Goal: Task Accomplishment & Management: Manage account settings

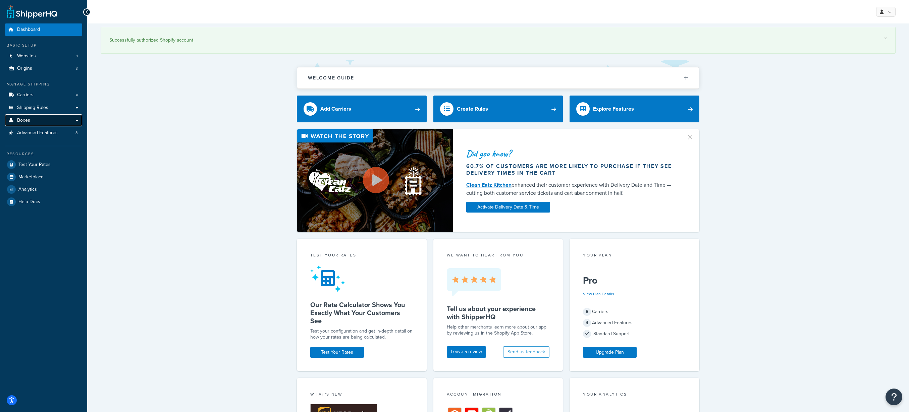
click at [16, 118] on link "Boxes" at bounding box center [43, 120] width 77 height 12
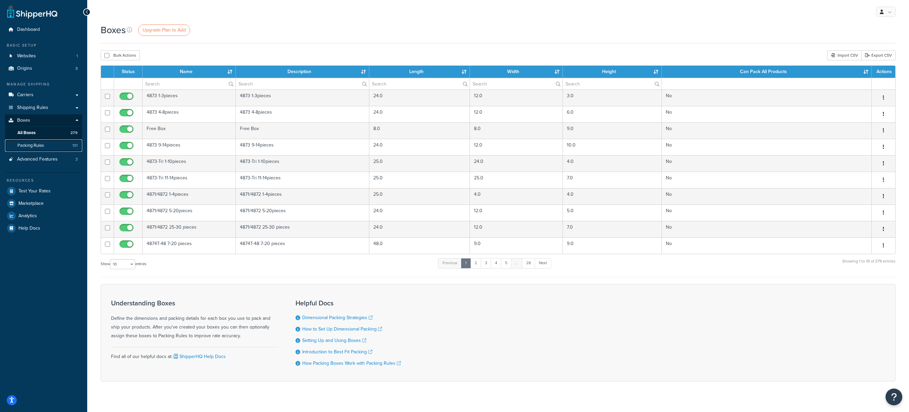
click at [43, 148] on span "Packing Rules" at bounding box center [30, 146] width 26 height 6
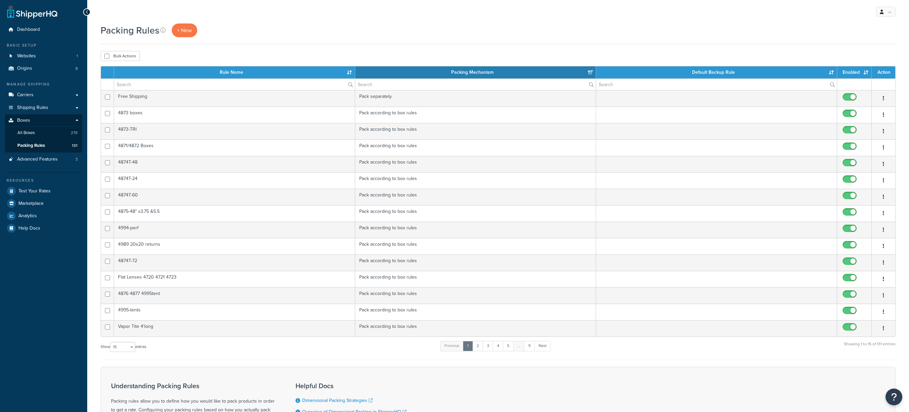
select select "15"
click at [205, 86] on input "text" at bounding box center [234, 84] width 241 height 11
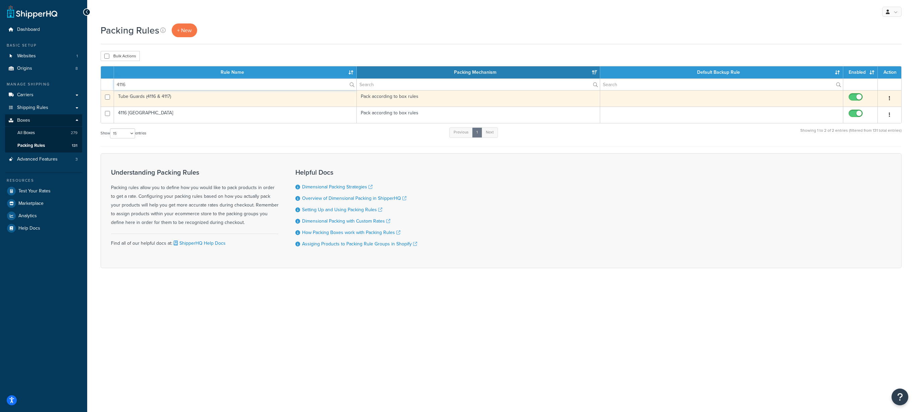
type input "4116"
click at [889, 101] on button "button" at bounding box center [889, 98] width 9 height 11
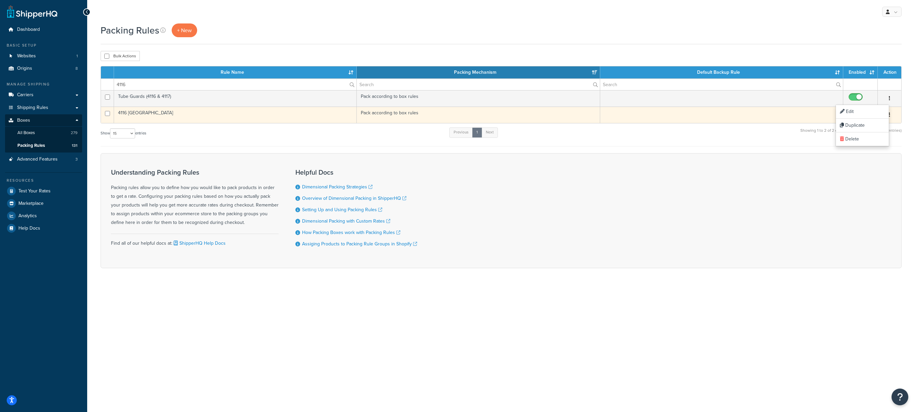
click at [859, 112] on input "checkbox" at bounding box center [856, 115] width 18 height 8
click at [859, 115] on input "checkbox" at bounding box center [856, 115] width 18 height 8
checkbox input "true"
click at [133, 112] on td "4116 USA" at bounding box center [235, 115] width 243 height 16
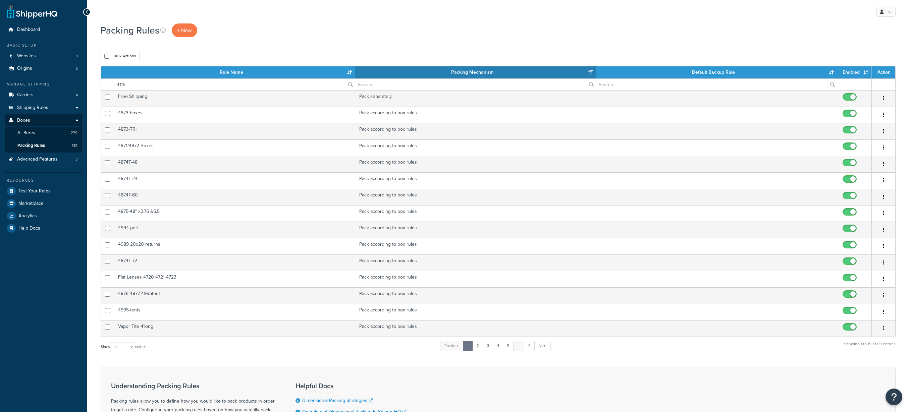
select select "15"
click at [165, 86] on input "4116" at bounding box center [234, 84] width 241 height 11
drag, startPoint x: 154, startPoint y: 85, endPoint x: 115, endPoint y: 84, distance: 38.9
click at [115, 84] on input "4116" at bounding box center [234, 84] width 241 height 11
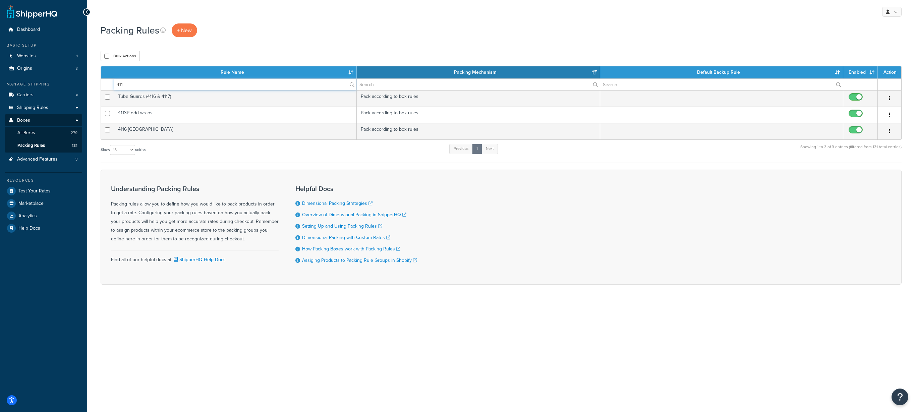
type input "4116"
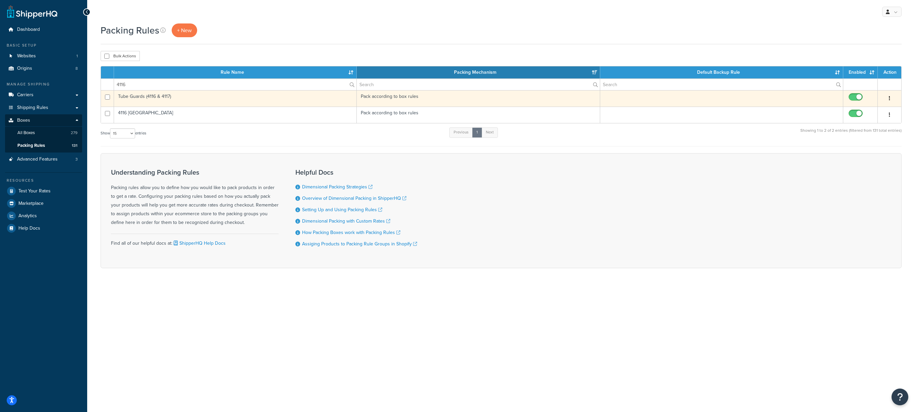
click at [735, 97] on td at bounding box center [721, 98] width 243 height 16
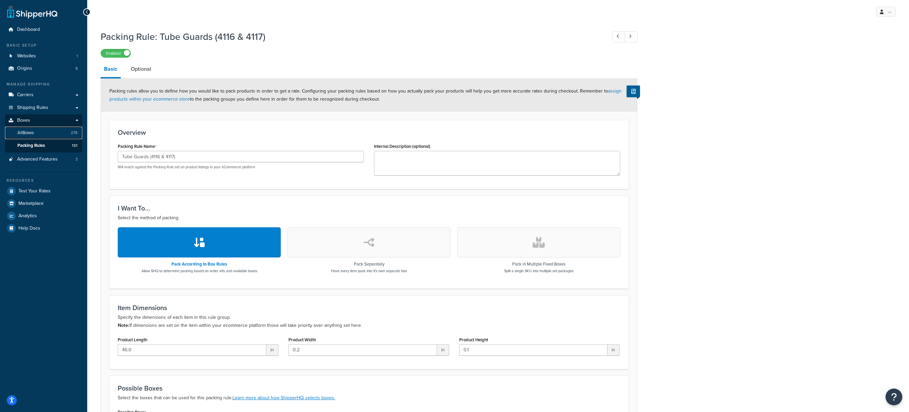
click at [36, 130] on link "All Boxes 279" at bounding box center [43, 133] width 77 height 12
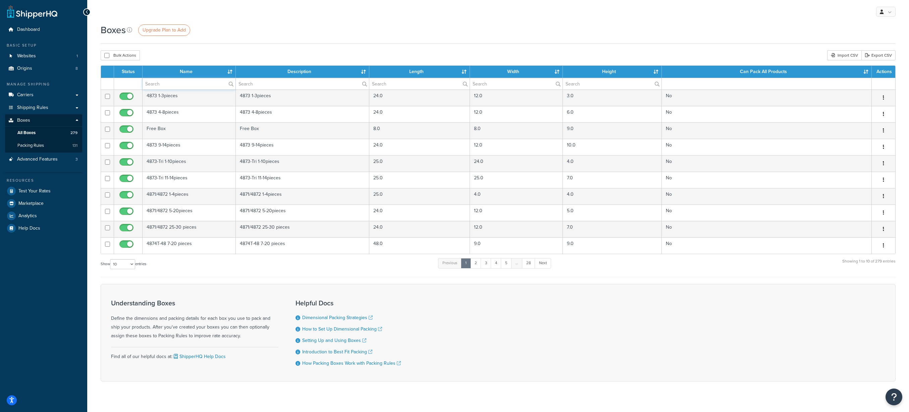
click at [196, 81] on input "text" at bounding box center [189, 83] width 93 height 11
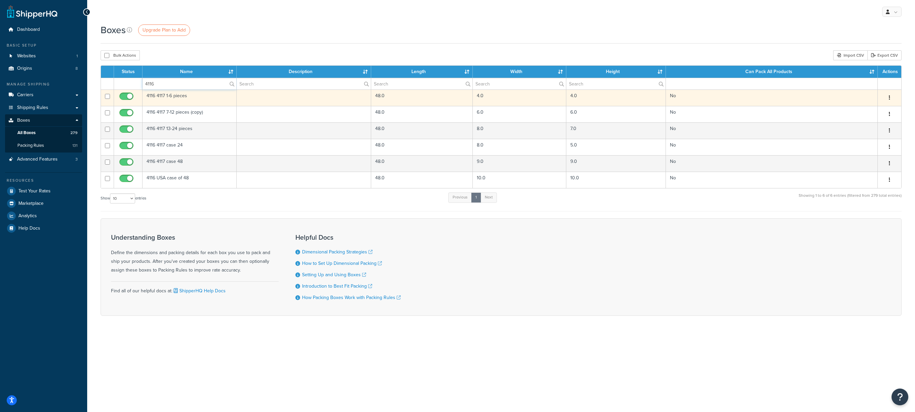
type input "4116"
click at [213, 99] on td "4116 4117 1-6 pieces" at bounding box center [190, 98] width 94 height 16
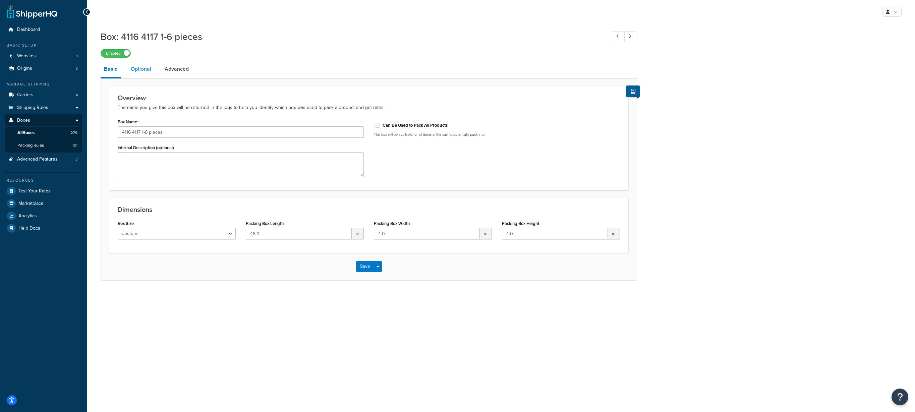
click at [146, 69] on link "Optional" at bounding box center [140, 69] width 27 height 16
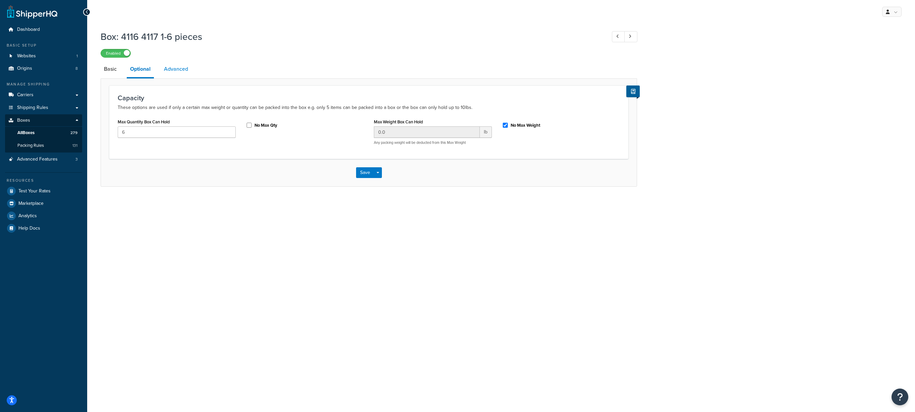
click at [172, 68] on link "Advanced" at bounding box center [176, 69] width 31 height 16
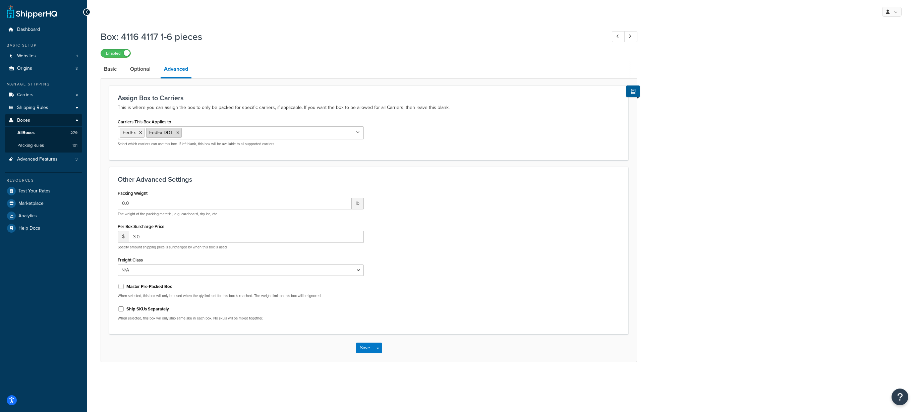
click at [178, 132] on icon at bounding box center [177, 133] width 3 height 4
click at [133, 68] on link "Optional" at bounding box center [140, 69] width 27 height 16
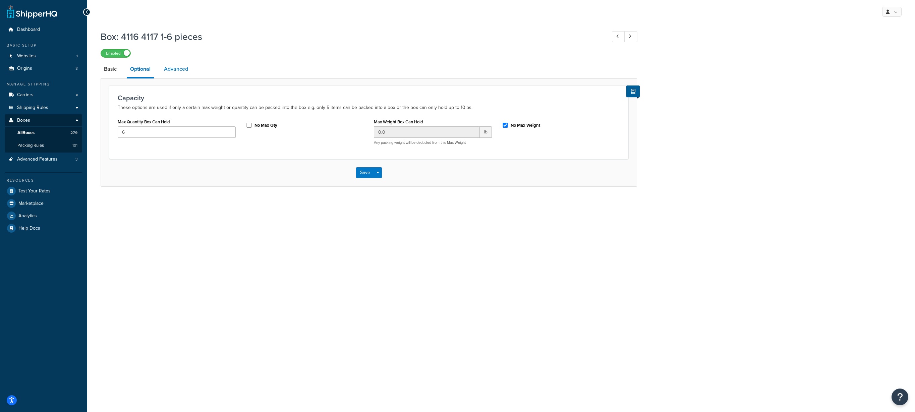
click at [172, 72] on link "Advanced" at bounding box center [176, 69] width 31 height 16
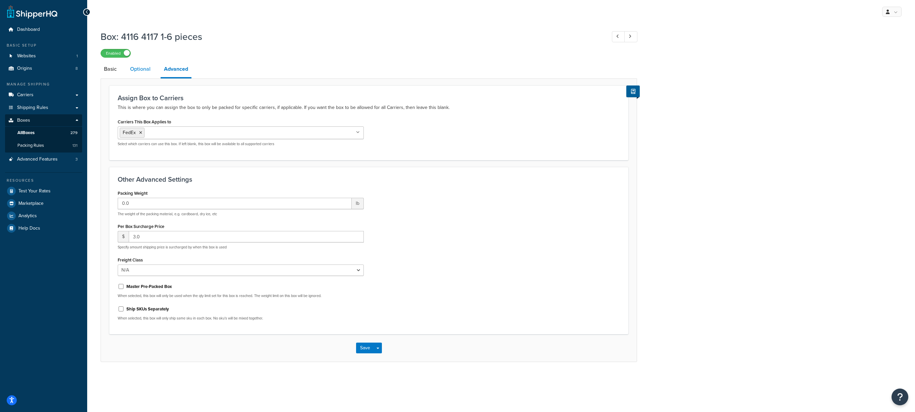
click at [140, 68] on link "Optional" at bounding box center [140, 69] width 27 height 16
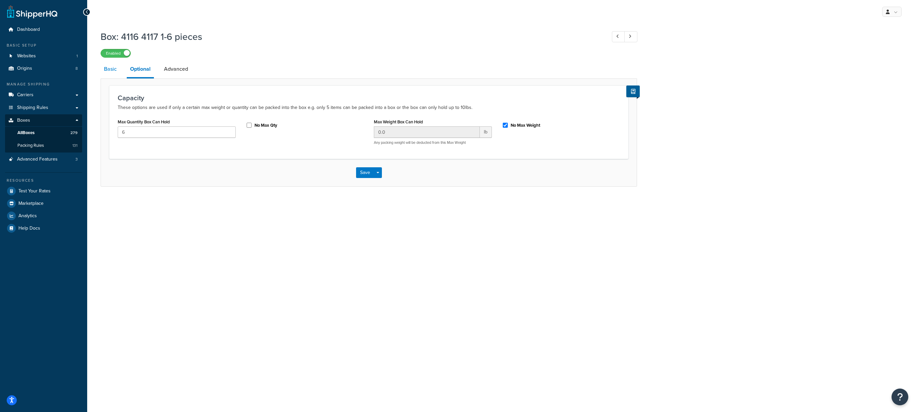
click at [112, 68] on link "Basic" at bounding box center [110, 69] width 19 height 16
click at [34, 133] on span "All Boxes" at bounding box center [25, 133] width 17 height 6
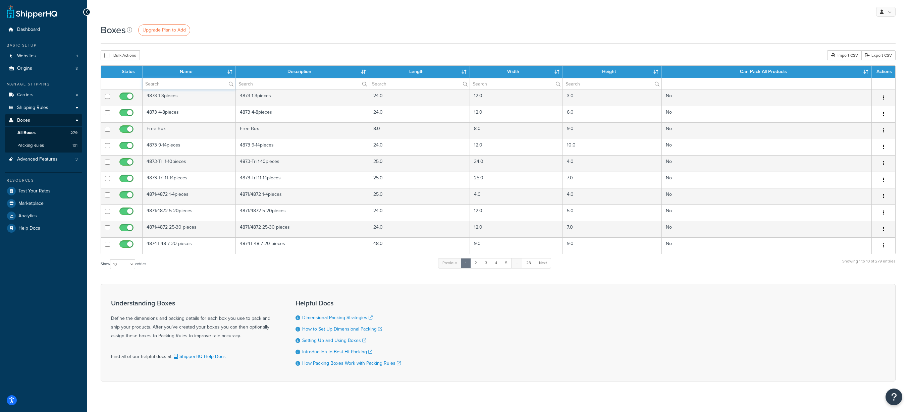
click at [164, 81] on input "text" at bounding box center [189, 83] width 93 height 11
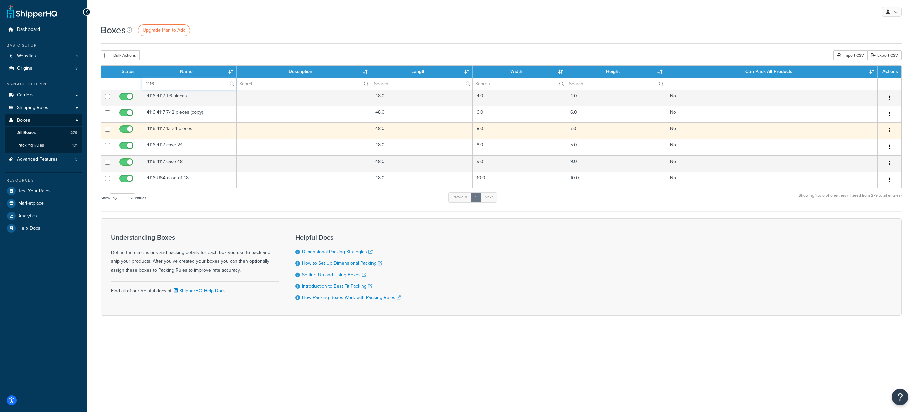
type input "4116"
click at [185, 127] on td "4116 4117 13-24 pieces" at bounding box center [190, 130] width 94 height 16
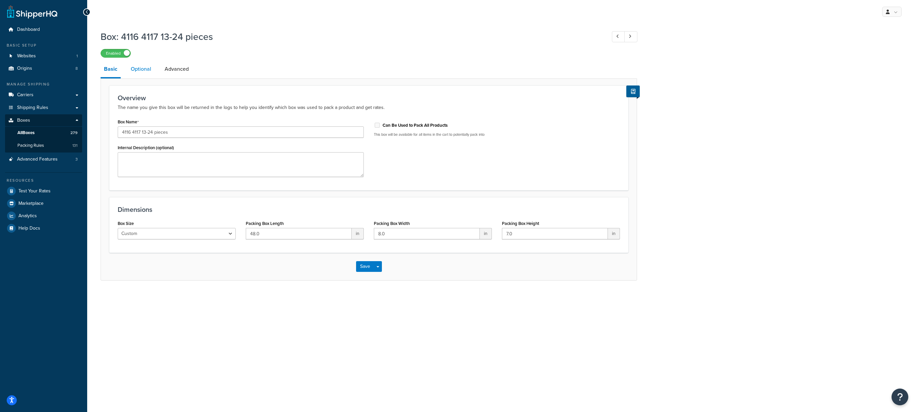
click at [137, 67] on link "Optional" at bounding box center [140, 69] width 27 height 16
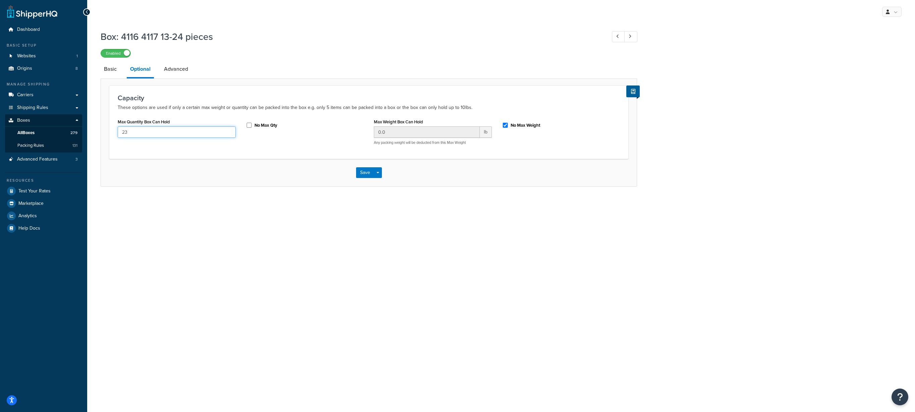
drag, startPoint x: 136, startPoint y: 132, endPoint x: 123, endPoint y: 132, distance: 13.1
click at [123, 132] on input "23" at bounding box center [177, 131] width 118 height 11
type input "24"
click at [357, 169] on button "Save" at bounding box center [365, 172] width 18 height 11
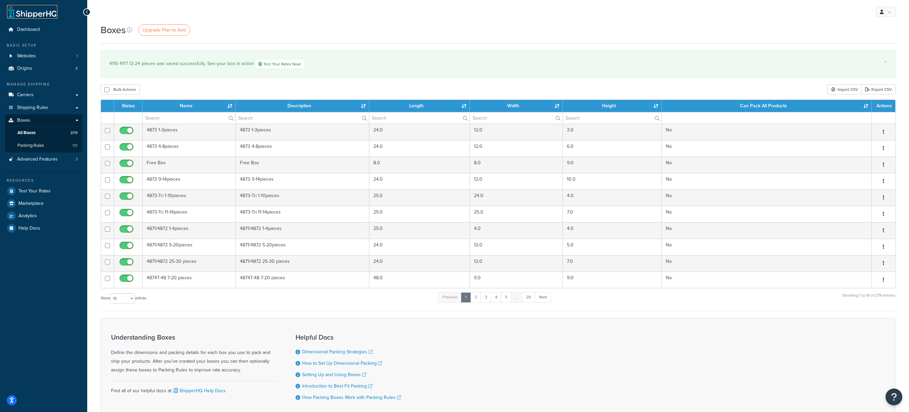
click at [50, 12] on link at bounding box center [32, 11] width 50 height 13
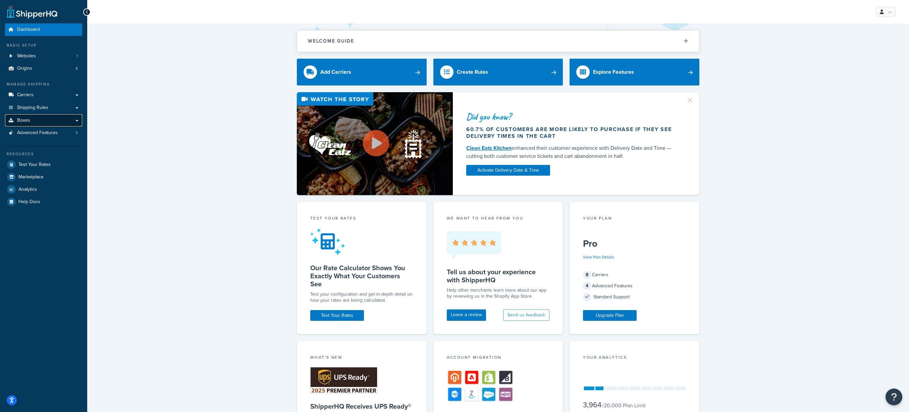
click at [18, 119] on span "Boxes" at bounding box center [23, 121] width 13 height 6
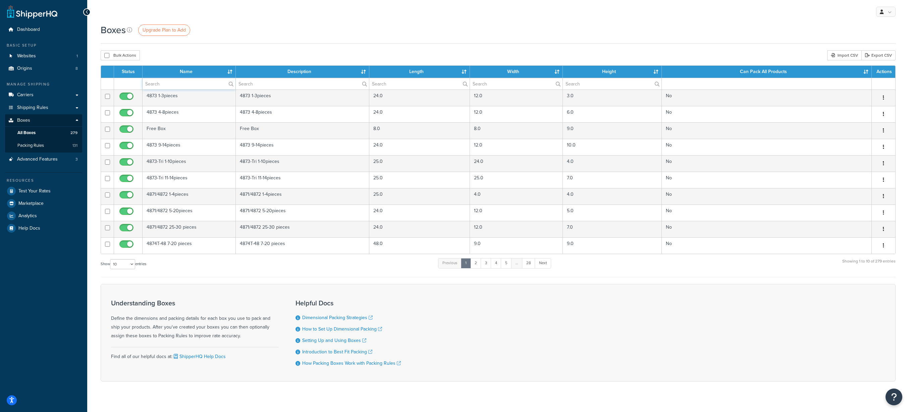
click at [199, 84] on input "text" at bounding box center [189, 83] width 93 height 11
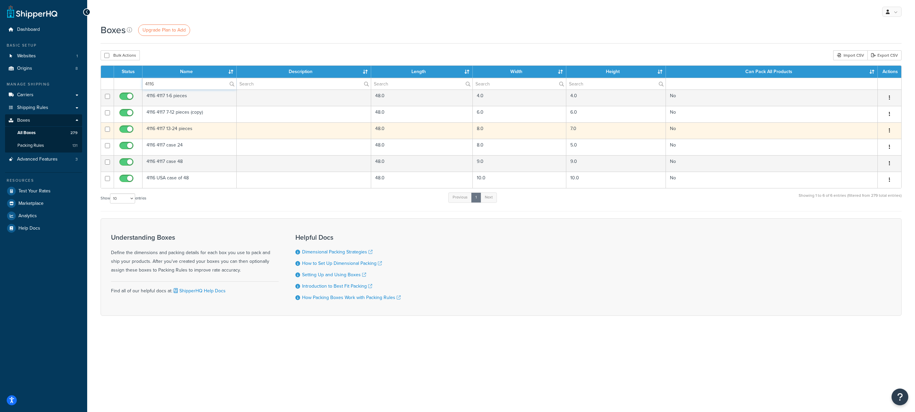
type input "4116"
click at [190, 130] on td "4116 4117 13-24 pieces" at bounding box center [190, 130] width 94 height 16
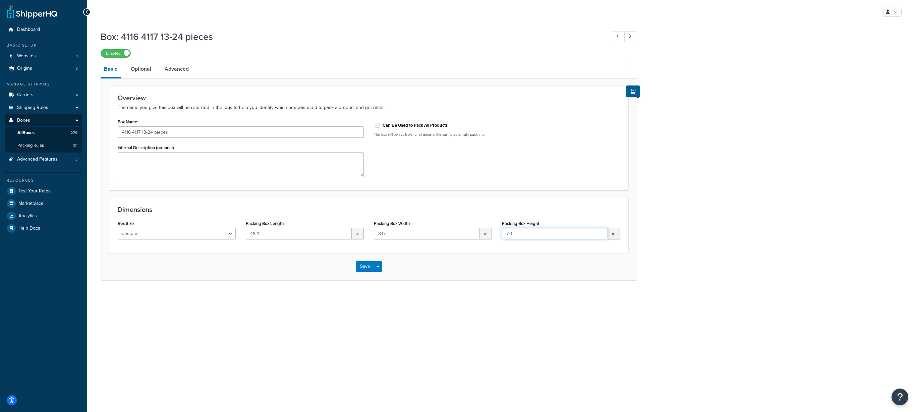
drag, startPoint x: 509, startPoint y: 233, endPoint x: 502, endPoint y: 233, distance: 7.1
click at [502, 233] on div "Packing Box Height 7.0 in" at bounding box center [561, 232] width 128 height 26
type input "5.0"
click at [171, 71] on link "Advanced" at bounding box center [176, 69] width 31 height 16
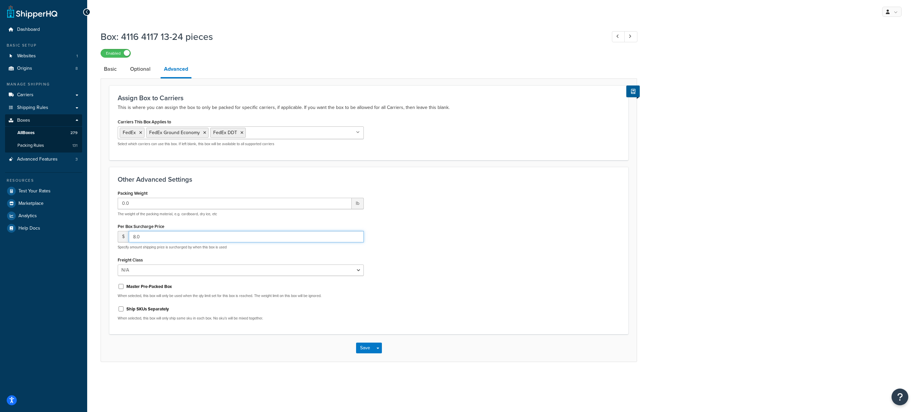
drag, startPoint x: 136, startPoint y: 237, endPoint x: 132, endPoint y: 237, distance: 3.7
click at [132, 237] on input "8.0" at bounding box center [246, 236] width 235 height 11
type input "4.0"
click at [365, 349] on button "Save" at bounding box center [365, 348] width 18 height 11
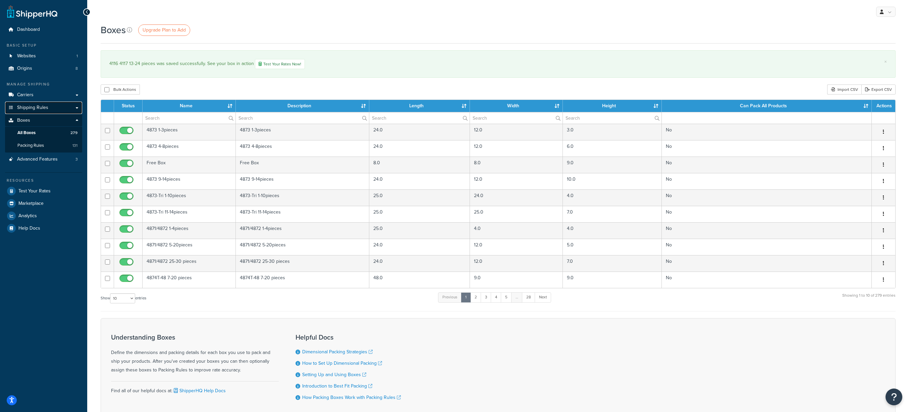
click at [37, 108] on span "Shipping Rules" at bounding box center [32, 108] width 31 height 6
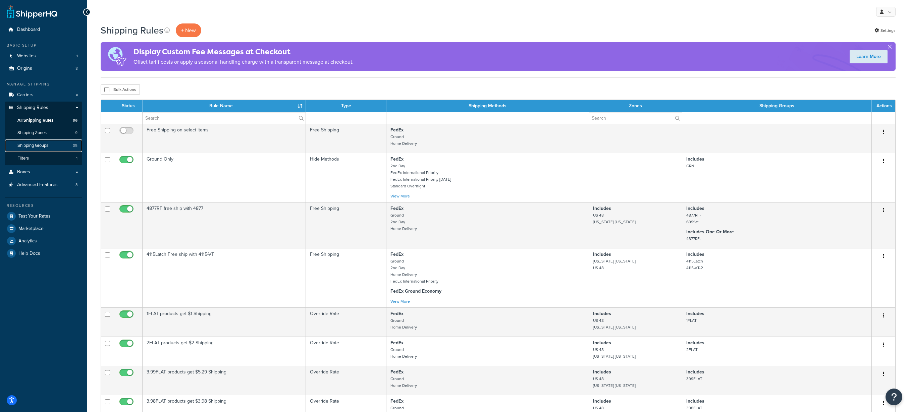
click at [32, 146] on span "Shipping Groups" at bounding box center [32, 146] width 31 height 6
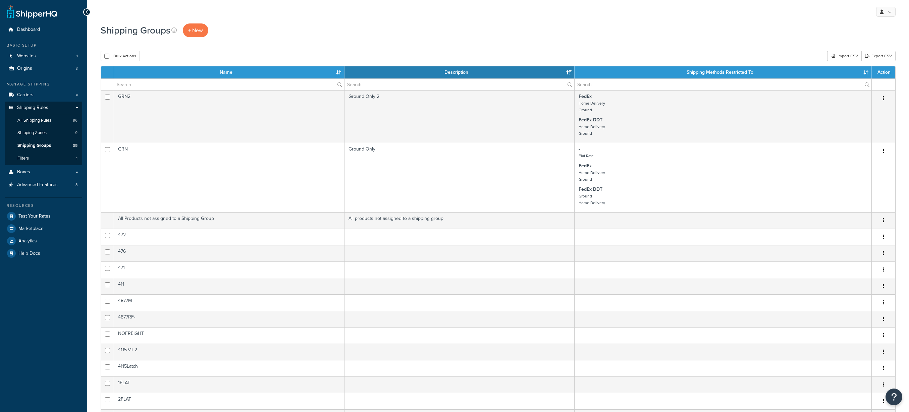
select select "15"
click at [177, 80] on input "text" at bounding box center [229, 84] width 230 height 11
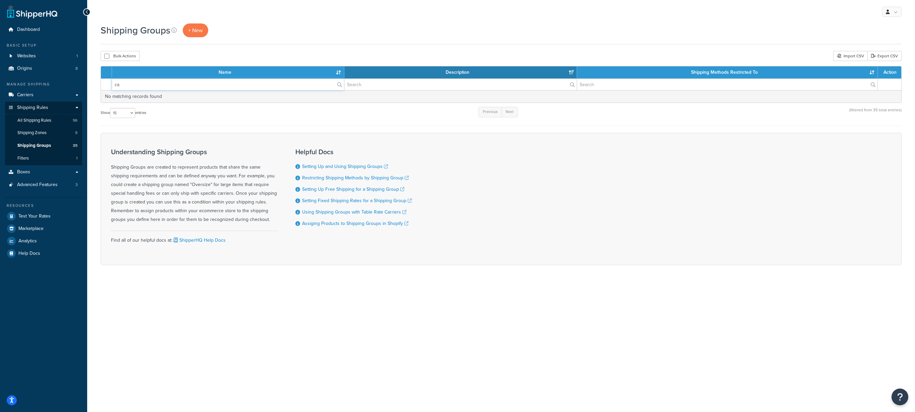
drag, startPoint x: 129, startPoint y: 88, endPoint x: 111, endPoint y: 88, distance: 18.4
click at [111, 88] on tr "ca" at bounding box center [501, 84] width 801 height 12
type input "ca"
click at [45, 146] on span "Shipping Groups" at bounding box center [34, 146] width 34 height 6
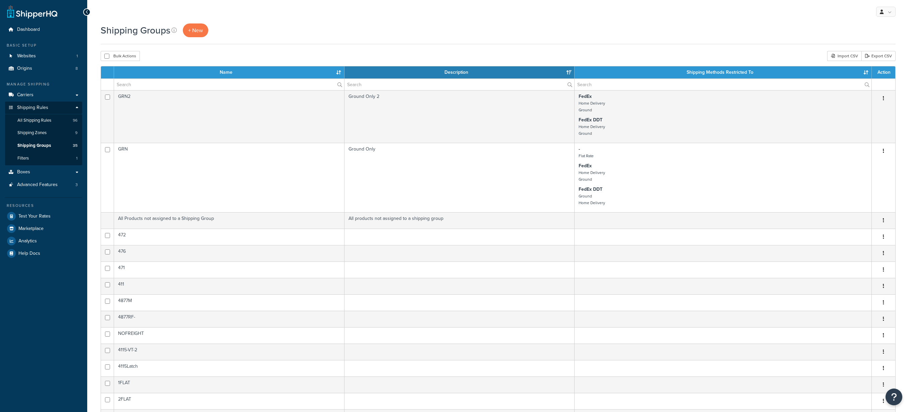
select select "15"
click at [45, 135] on span "Shipping Zones" at bounding box center [31, 133] width 29 height 6
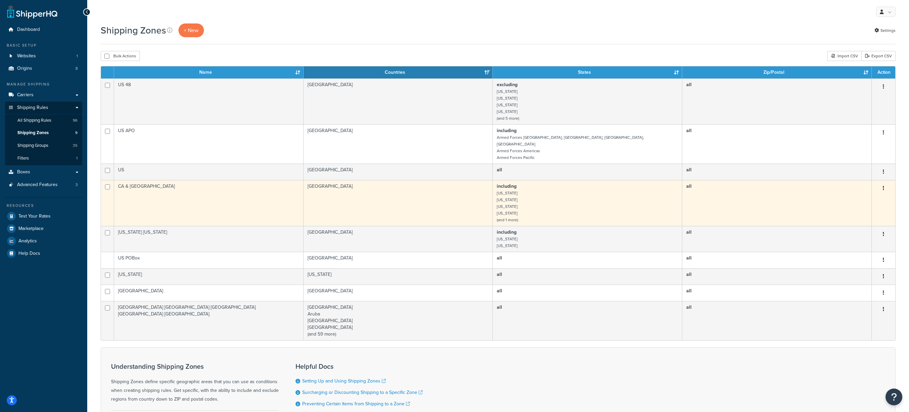
click at [880, 183] on button "button" at bounding box center [883, 188] width 9 height 11
click at [842, 199] on link "Edit" at bounding box center [856, 196] width 53 height 14
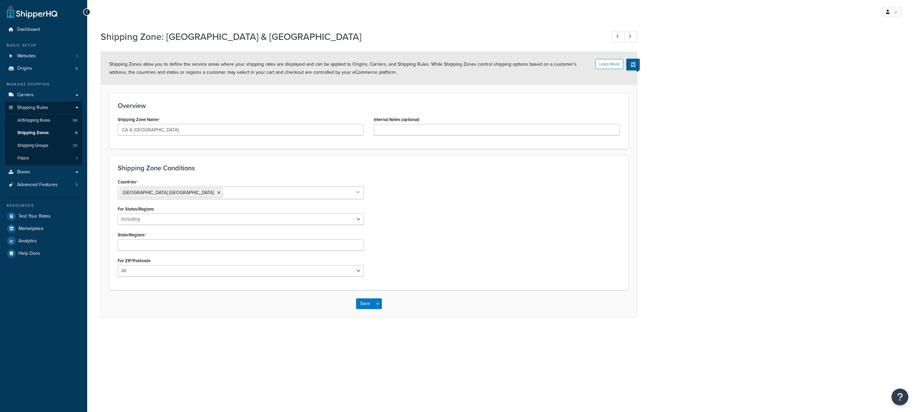
select select "including"
click at [362, 310] on button "Save" at bounding box center [365, 315] width 18 height 11
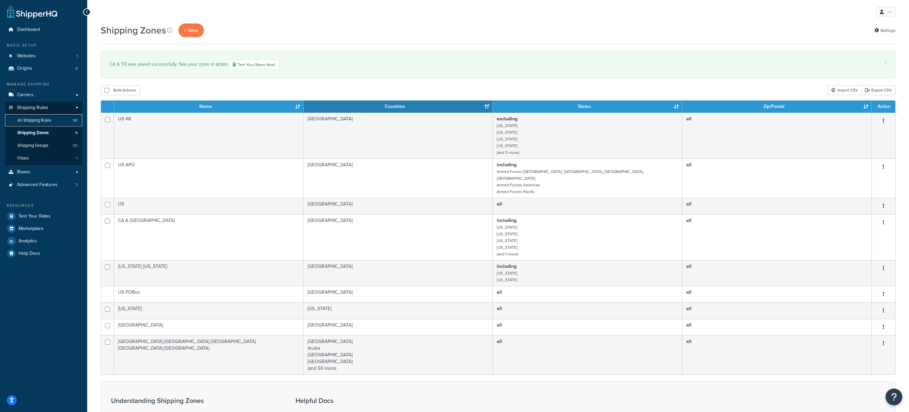
click at [41, 118] on span "All Shipping Rules" at bounding box center [34, 121] width 34 height 6
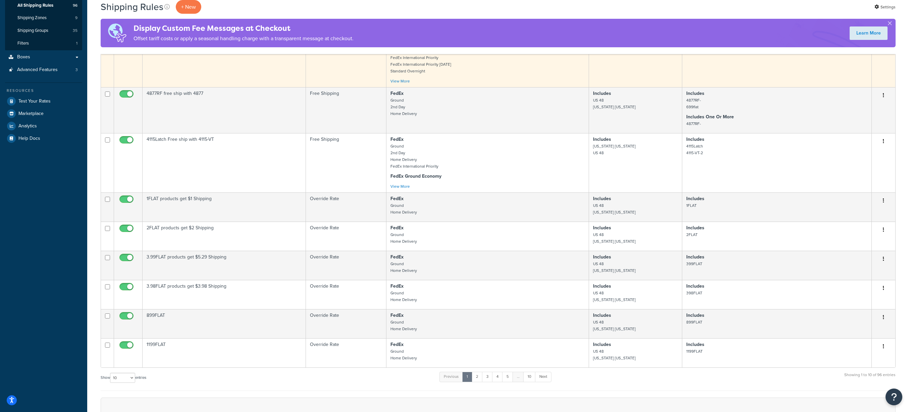
scroll to position [140, 0]
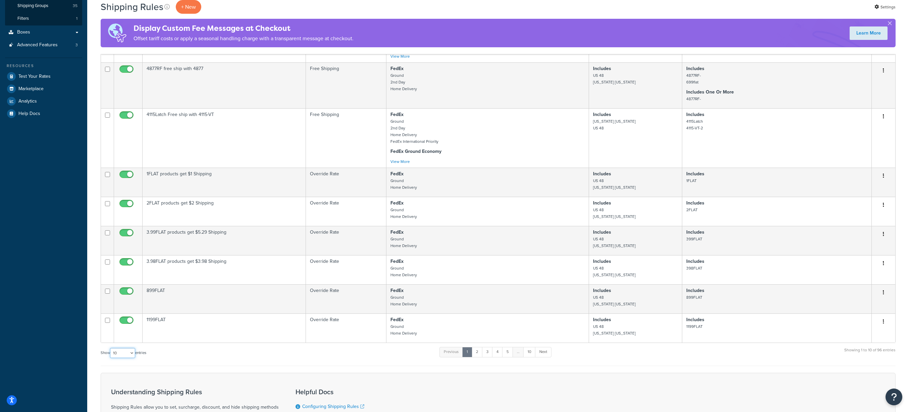
click at [135, 358] on select "10 15 25 50 100 1000" at bounding box center [122, 353] width 25 height 10
select select "1000"
click at [111, 352] on select "10 15 25 50 100 1000" at bounding box center [122, 353] width 25 height 10
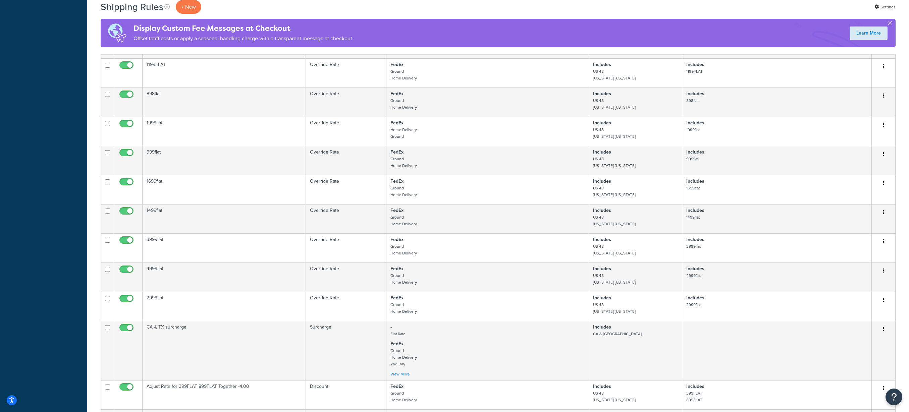
scroll to position [419, 0]
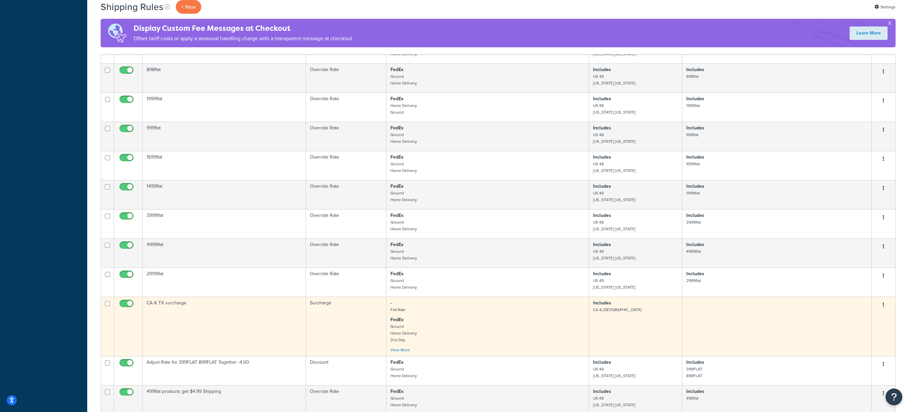
click at [882, 311] on button "button" at bounding box center [883, 305] width 9 height 11
click at [851, 323] on link "Edit" at bounding box center [861, 318] width 53 height 14
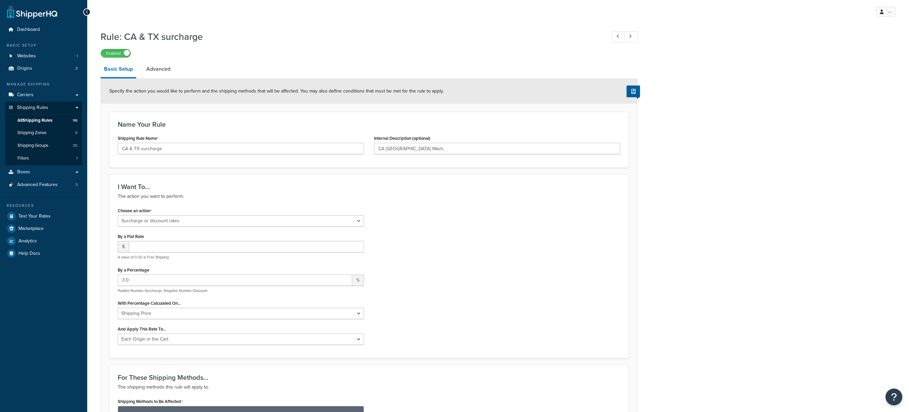
select select "SURCHARGE"
select select "LOCATION"
drag, startPoint x: 124, startPoint y: 276, endPoint x: 121, endPoint y: 277, distance: 3.4
click at [121, 277] on input "3.0" at bounding box center [235, 280] width 234 height 11
type input "1.0"
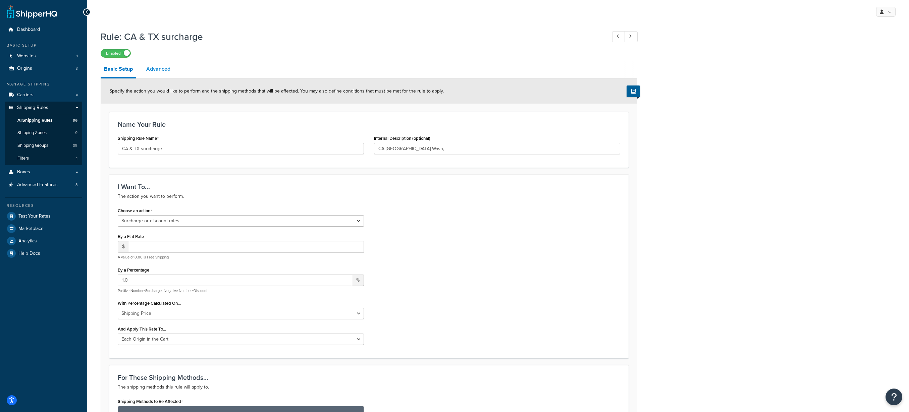
click at [156, 68] on link "Advanced" at bounding box center [158, 69] width 31 height 16
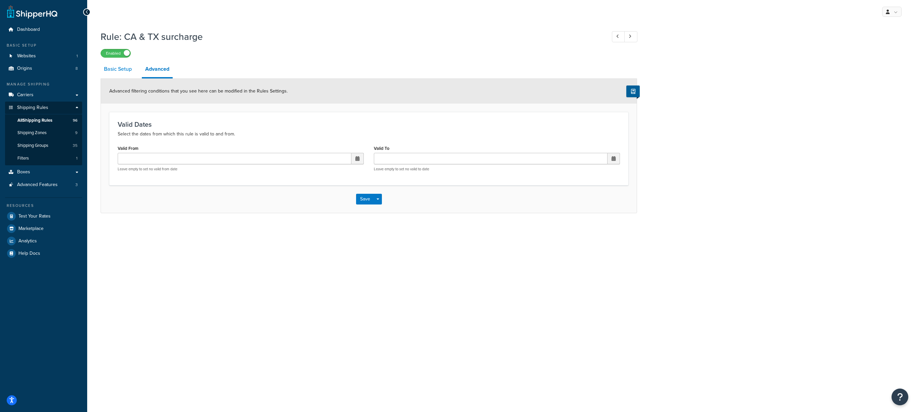
click at [105, 71] on link "Basic Setup" at bounding box center [118, 69] width 35 height 16
select select "SURCHARGE"
select select "LOCATION"
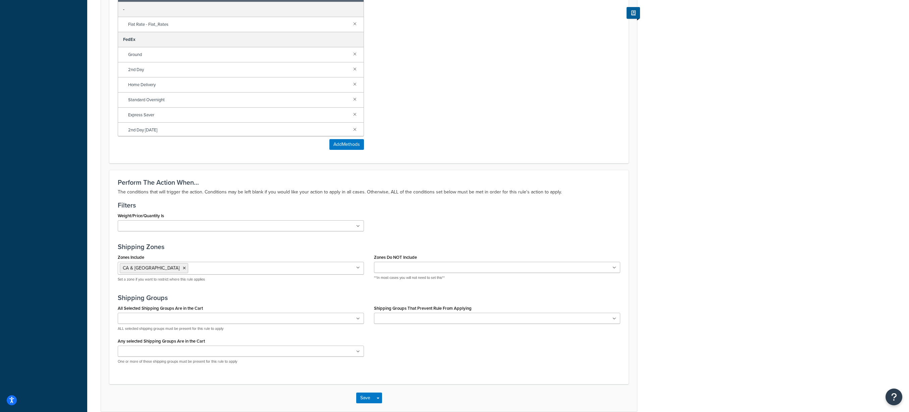
scroll to position [453, 0]
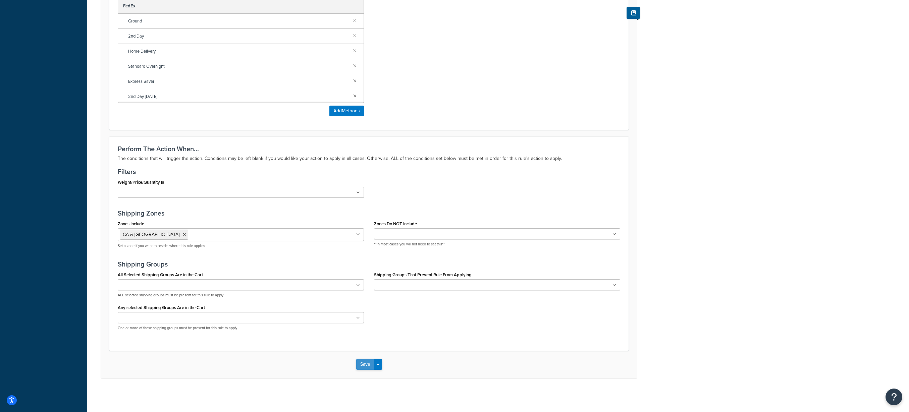
click at [364, 364] on button "Save" at bounding box center [365, 364] width 18 height 11
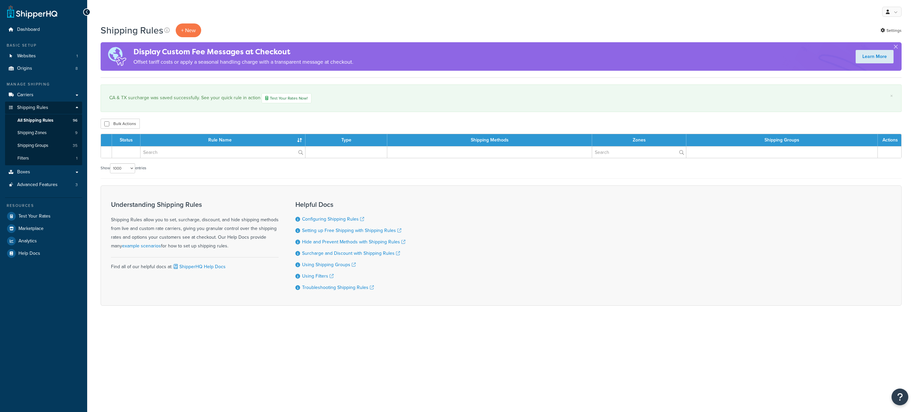
select select "1000"
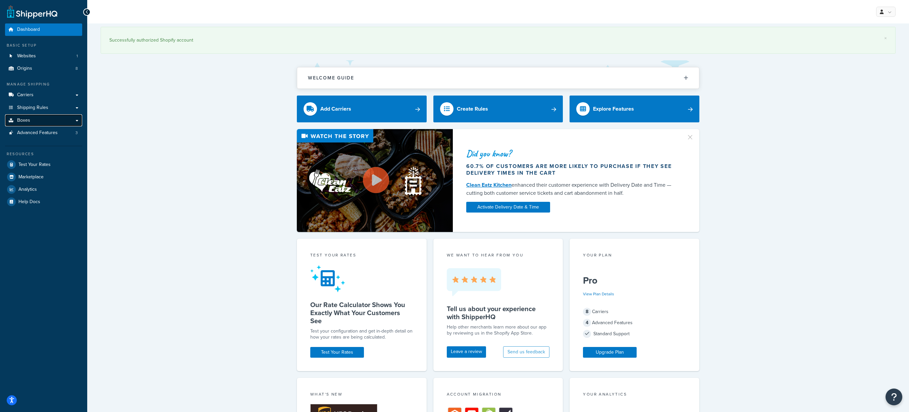
click at [35, 121] on link "Boxes" at bounding box center [43, 120] width 77 height 12
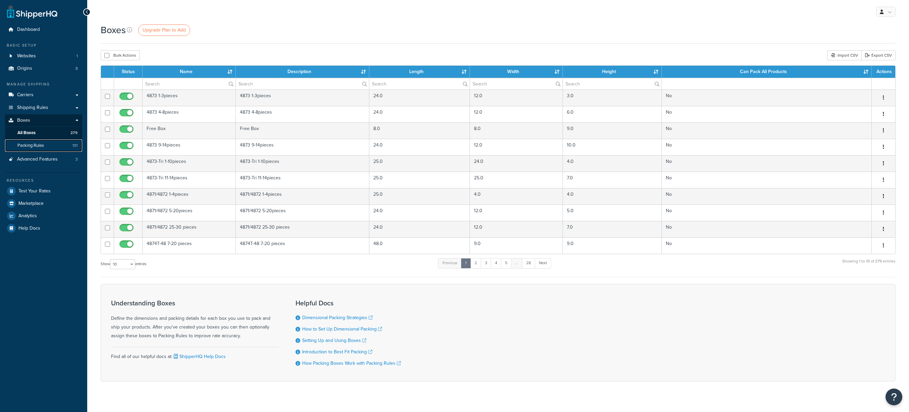
click at [28, 144] on span "Packing Rules" at bounding box center [30, 146] width 26 height 6
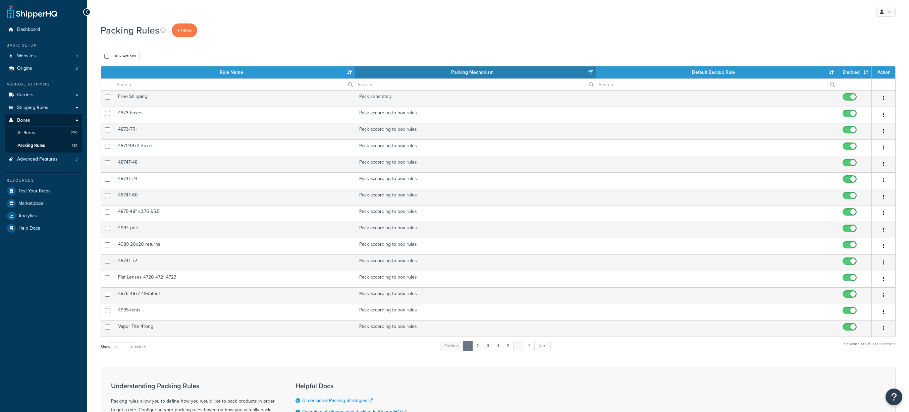
select select "15"
click at [165, 79] on input "text" at bounding box center [234, 84] width 241 height 11
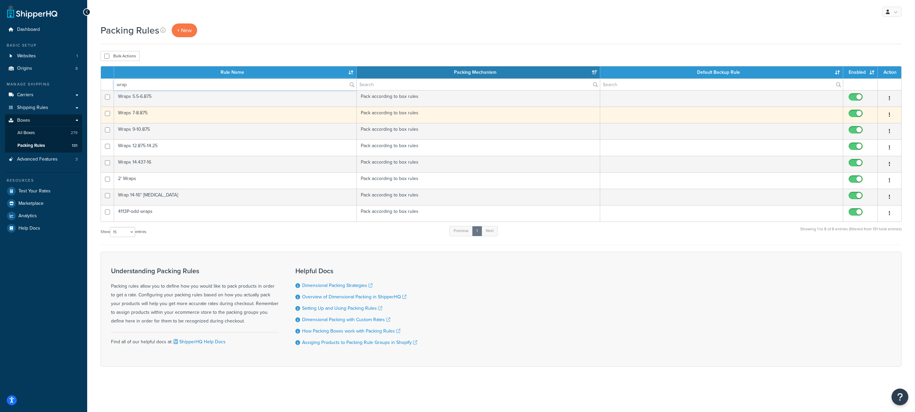
type input "wrap"
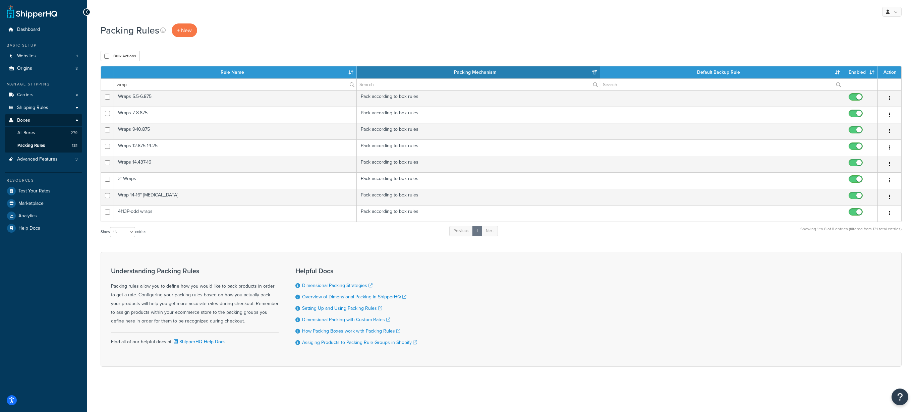
click at [146, 113] on td "Wraps 7-8.875" at bounding box center [235, 115] width 243 height 16
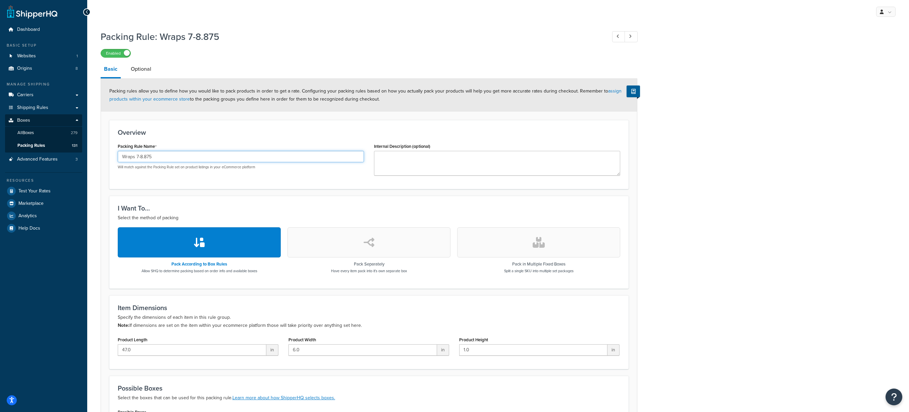
drag, startPoint x: 155, startPoint y: 156, endPoint x: 115, endPoint y: 157, distance: 39.3
click at [115, 157] on div "Packing Rule Name Wraps 7-8.875 Will match against the Packing Rule set on prod…" at bounding box center [241, 158] width 256 height 33
click at [28, 133] on span "All Boxes" at bounding box center [25, 133] width 16 height 6
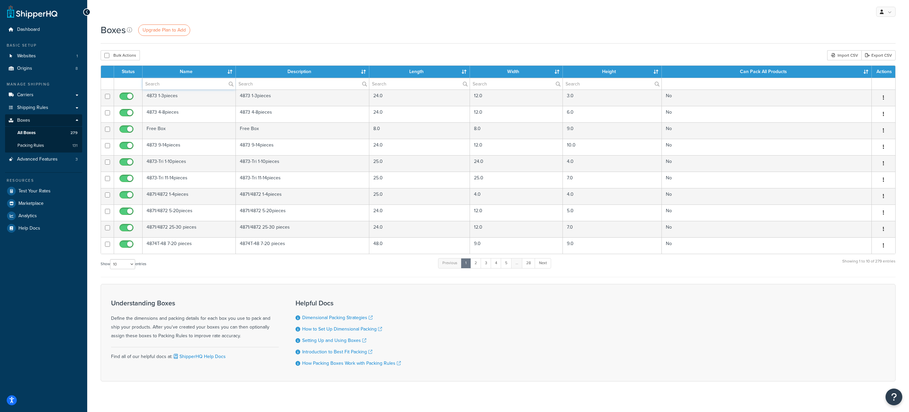
click at [155, 85] on input "text" at bounding box center [189, 83] width 93 height 11
type input "wrap"
